Goal: Navigation & Orientation: Find specific page/section

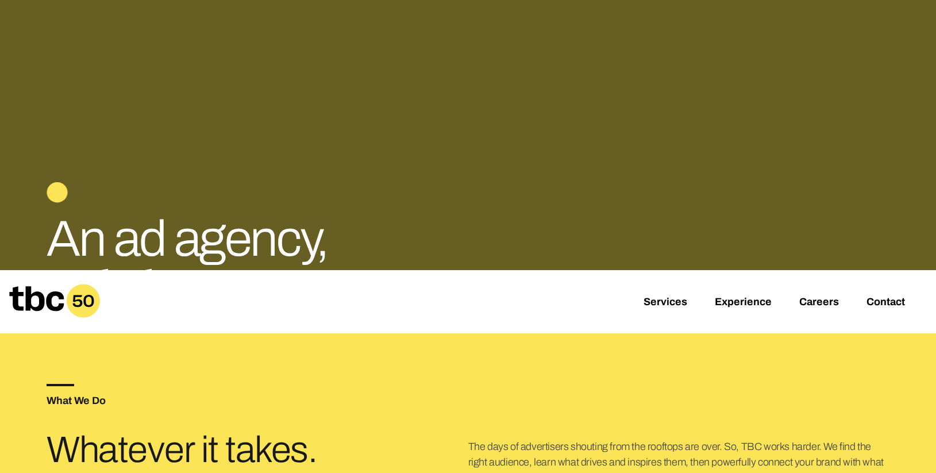
scroll to position [149, 0]
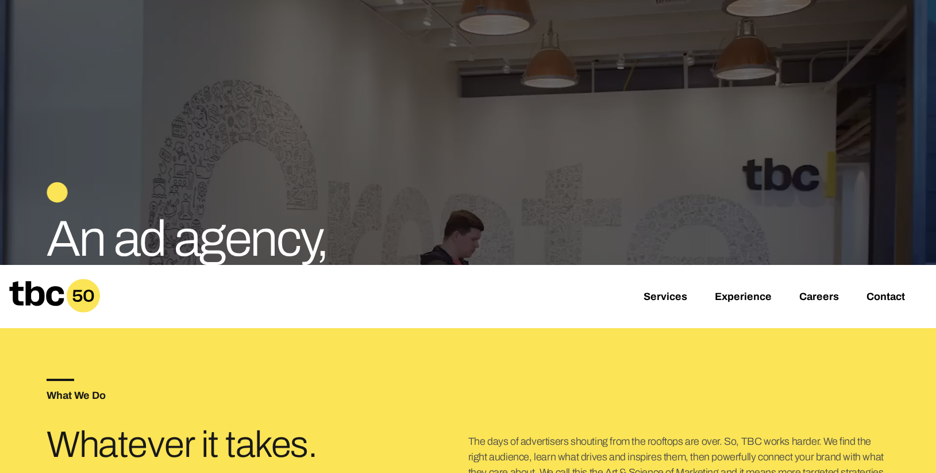
click at [86, 306] on icon at bounding box center [83, 295] width 33 height 33
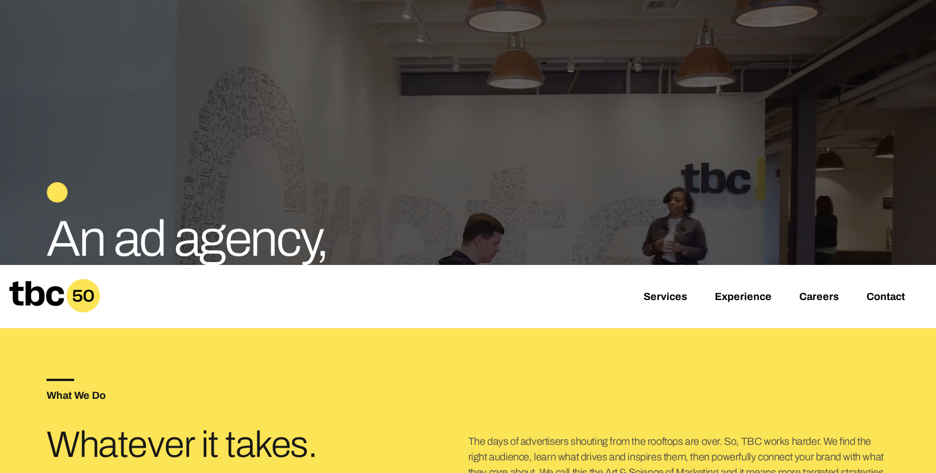
click at [87, 296] on icon at bounding box center [83, 295] width 33 height 33
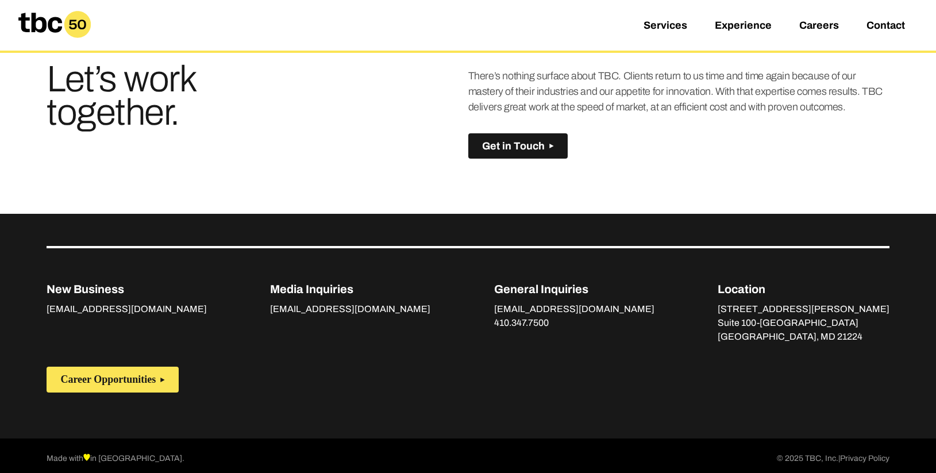
scroll to position [825, 0]
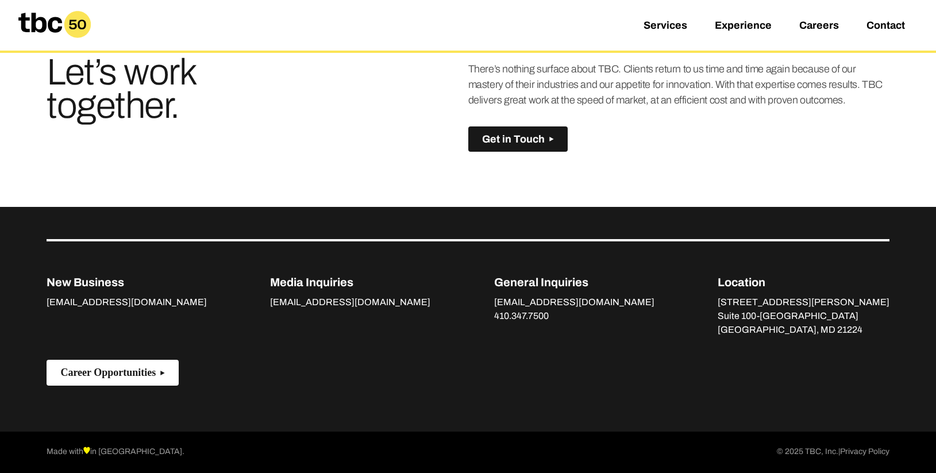
click at [166, 369] on button "Career Opportunities" at bounding box center [113, 373] width 132 height 26
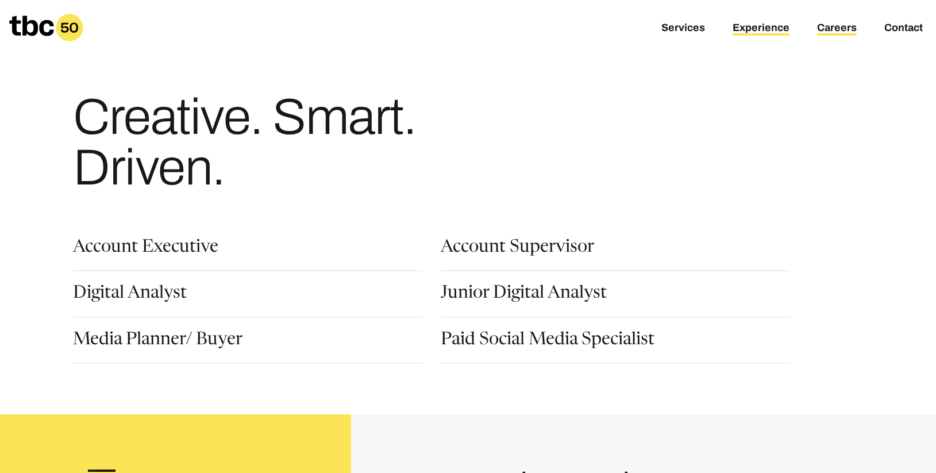
click at [749, 28] on link "Experience" at bounding box center [761, 29] width 57 height 14
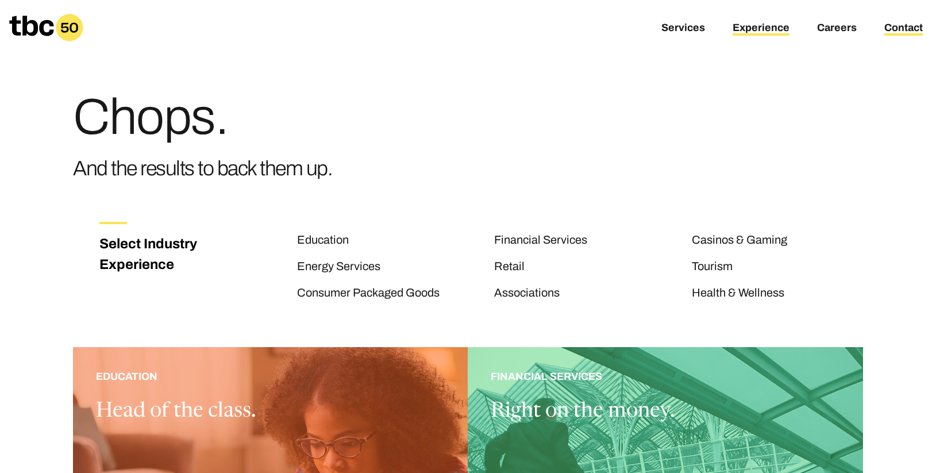
click at [887, 26] on link "Contact" at bounding box center [903, 29] width 39 height 14
